Goal: Find specific page/section: Find specific page/section

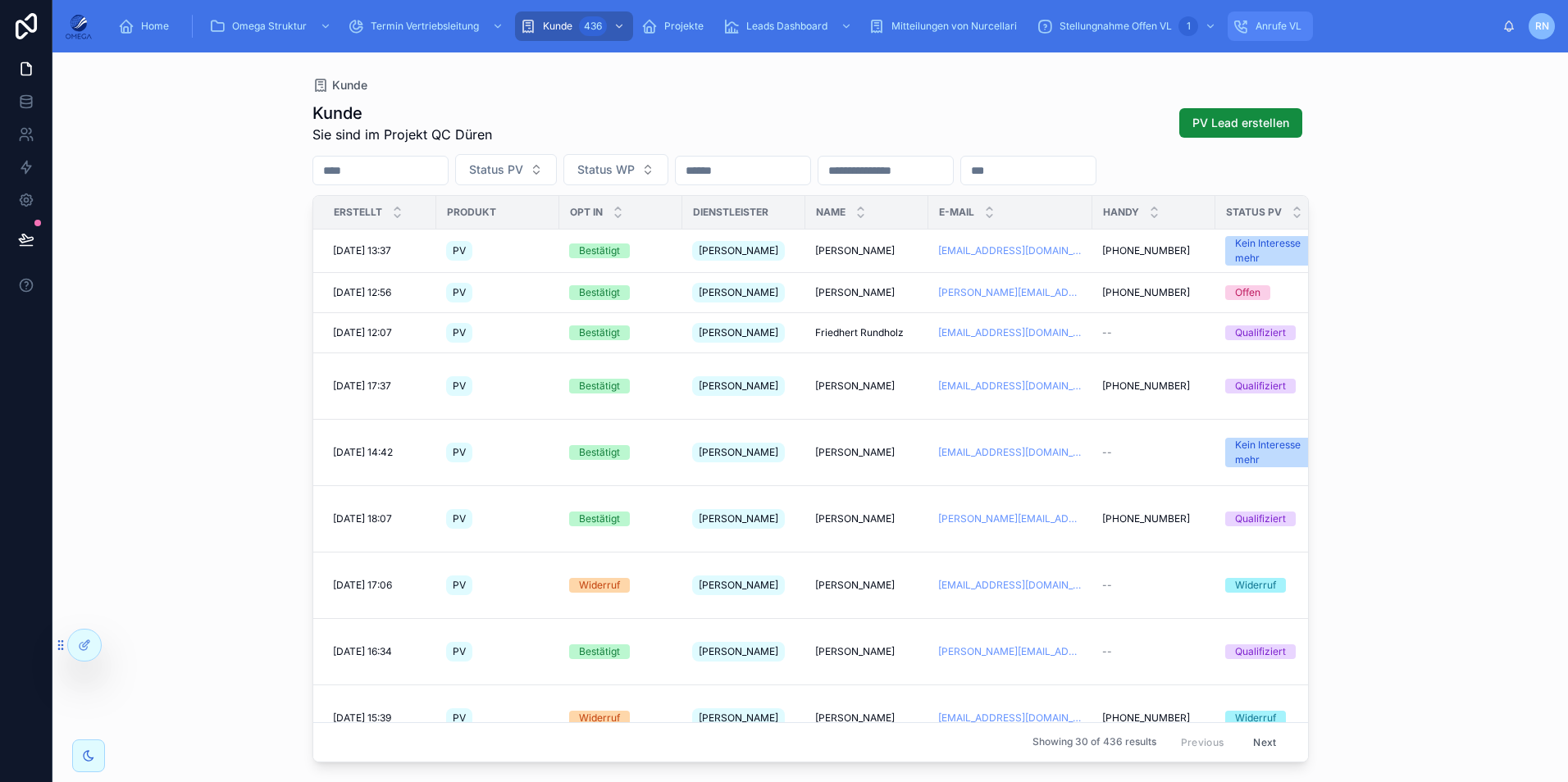
click at [1277, 19] on span "Anrufe VL" at bounding box center [1278, 26] width 46 height 13
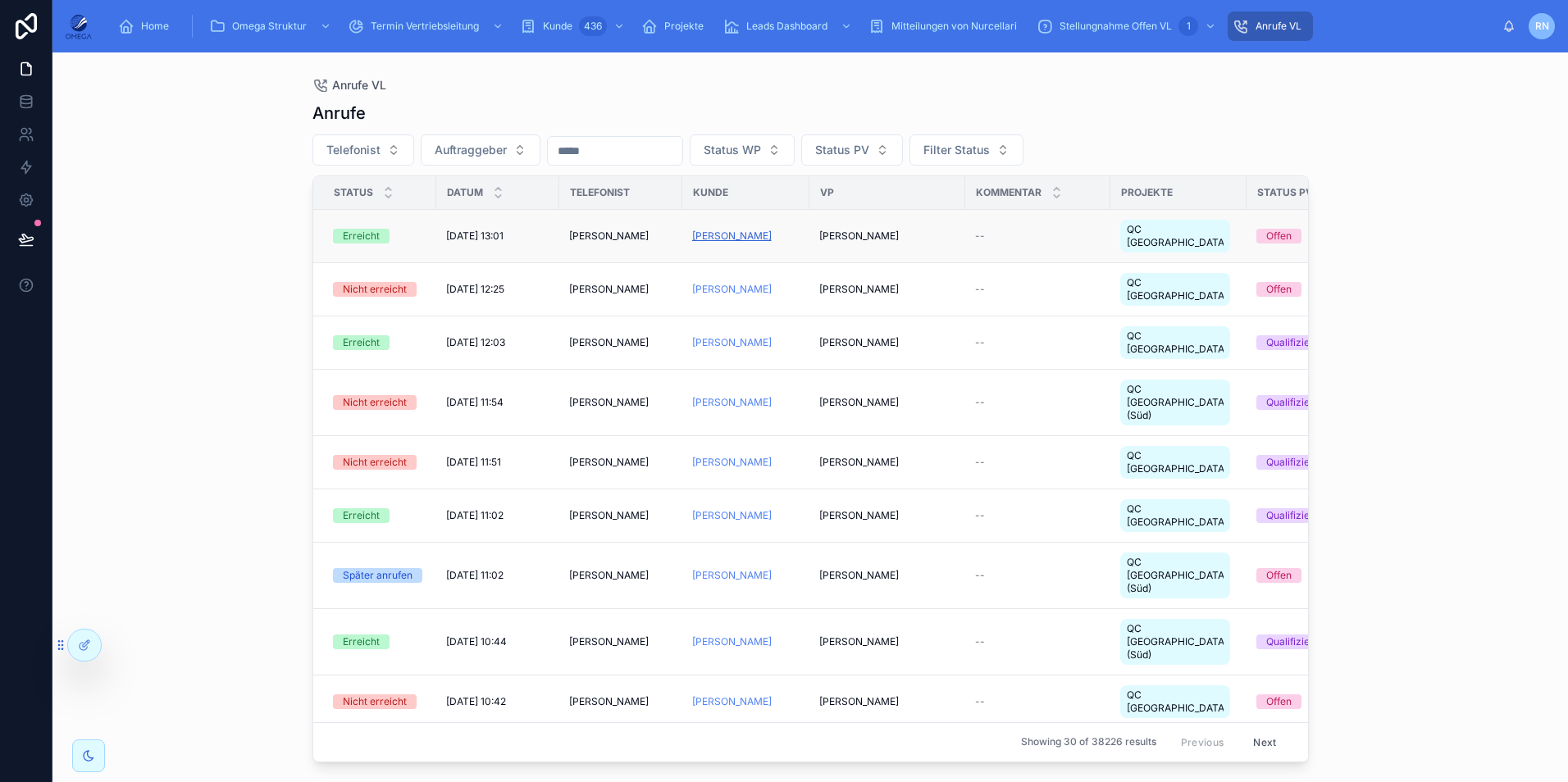
click at [715, 230] on span "[PERSON_NAME]" at bounding box center [732, 236] width 79 height 13
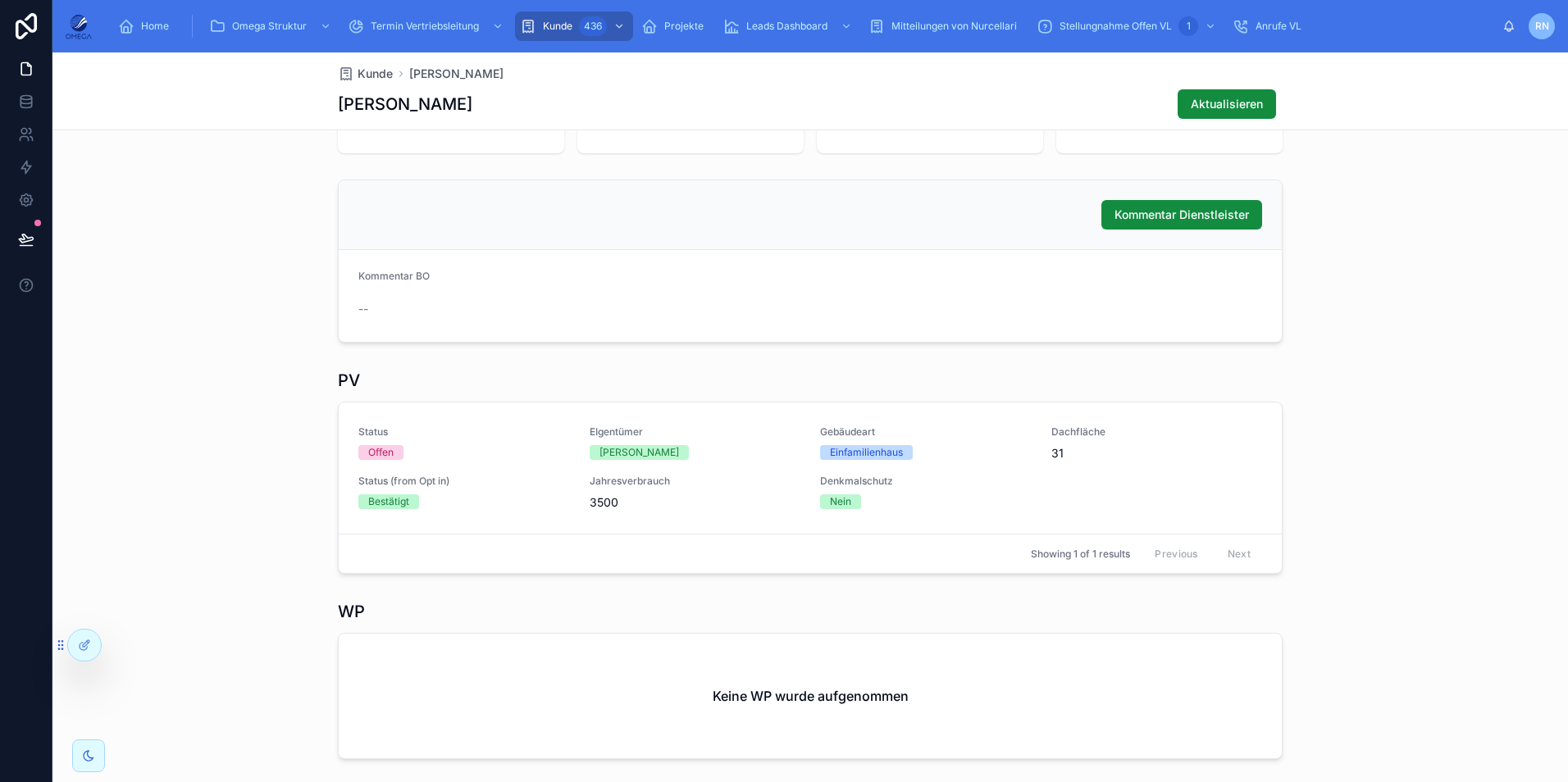
scroll to position [164, 0]
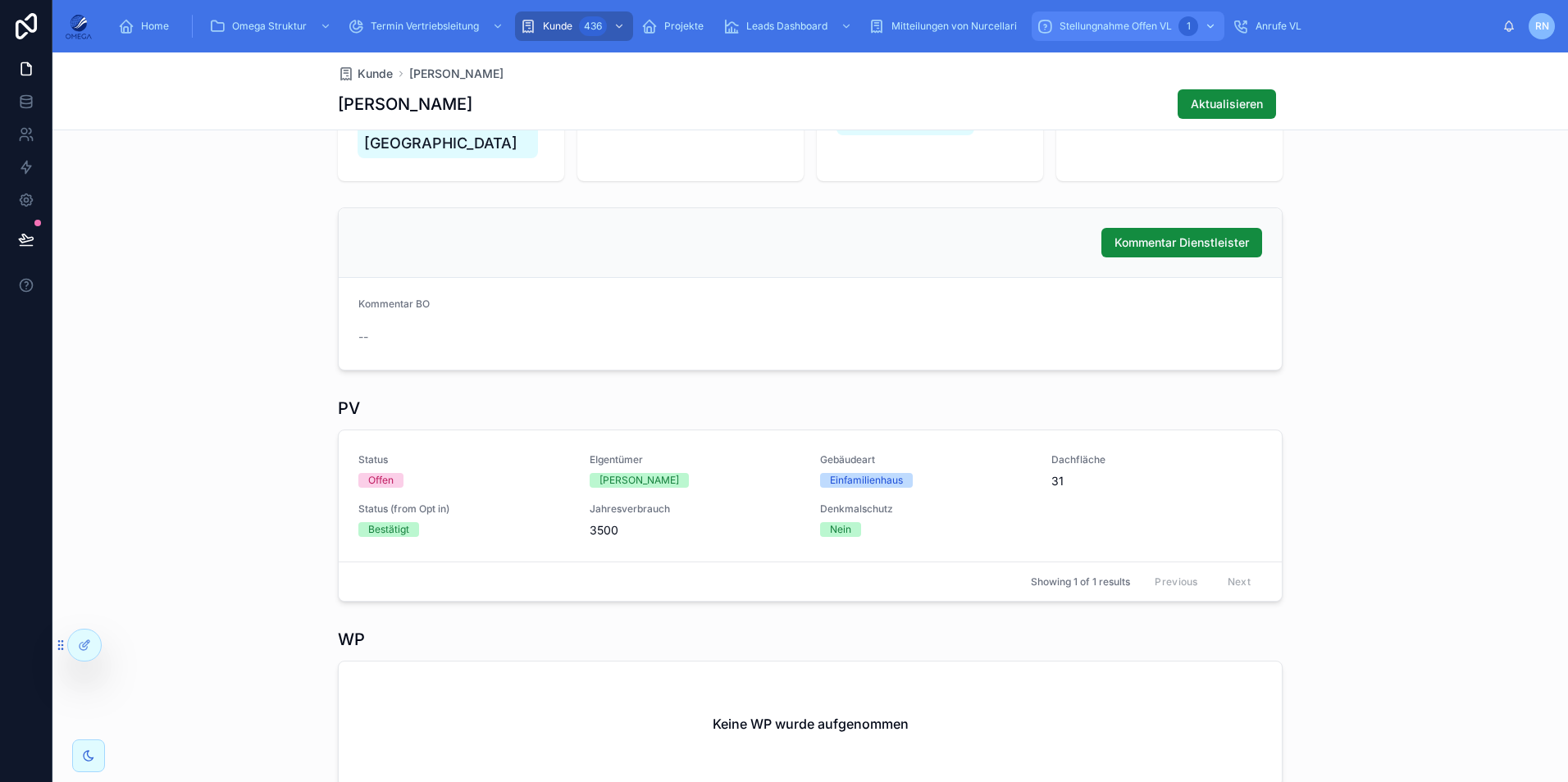
click at [1093, 29] on span "Stellungnahme Offen VL" at bounding box center [1116, 26] width 113 height 13
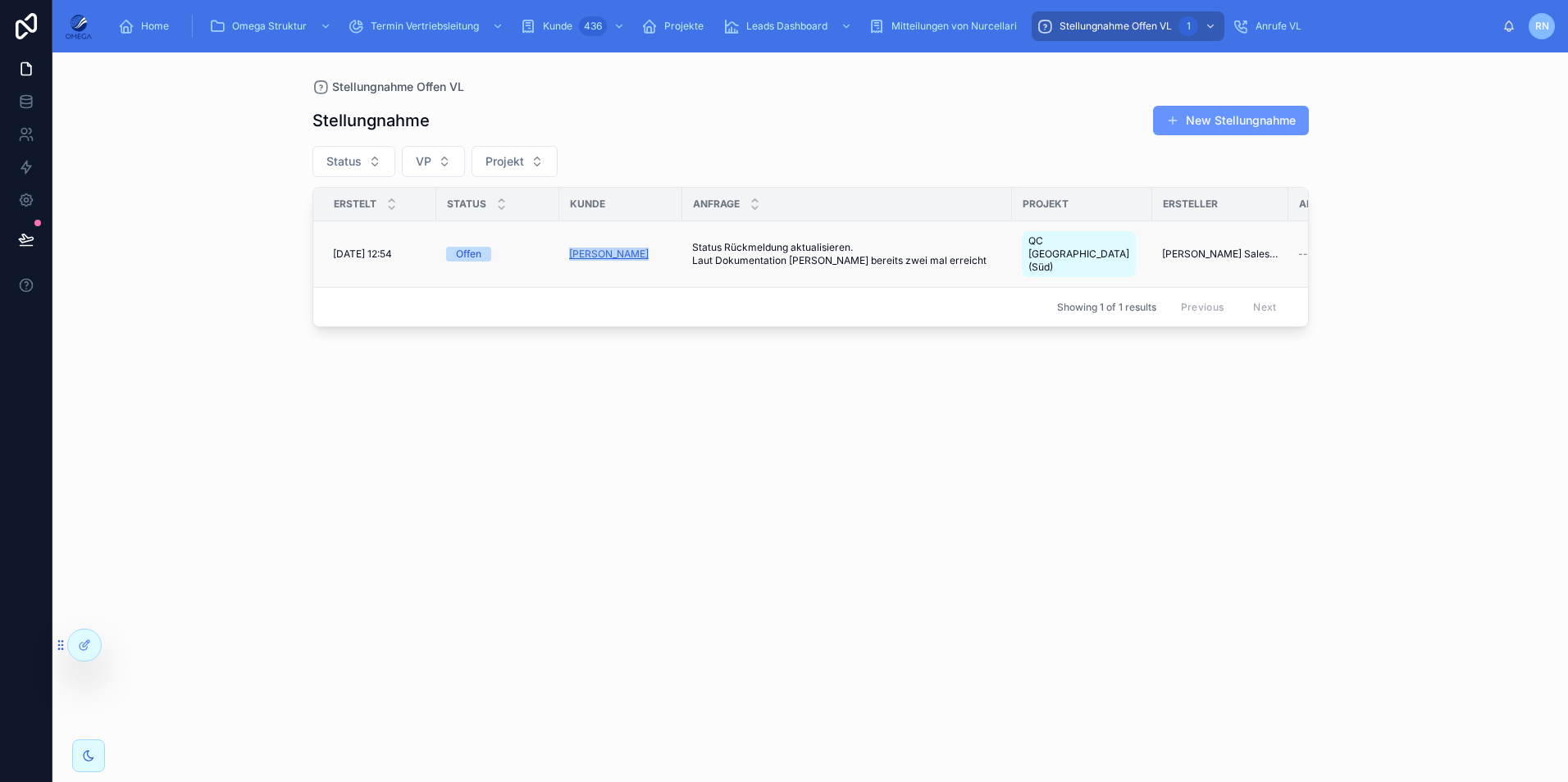
drag, startPoint x: 647, startPoint y: 243, endPoint x: 570, endPoint y: 242, distance: 77.0
click at [570, 248] on div "[PERSON_NAME]" at bounding box center [621, 255] width 103 height 13
copy span "[PERSON_NAME]"
